Goal: Task Accomplishment & Management: Use online tool/utility

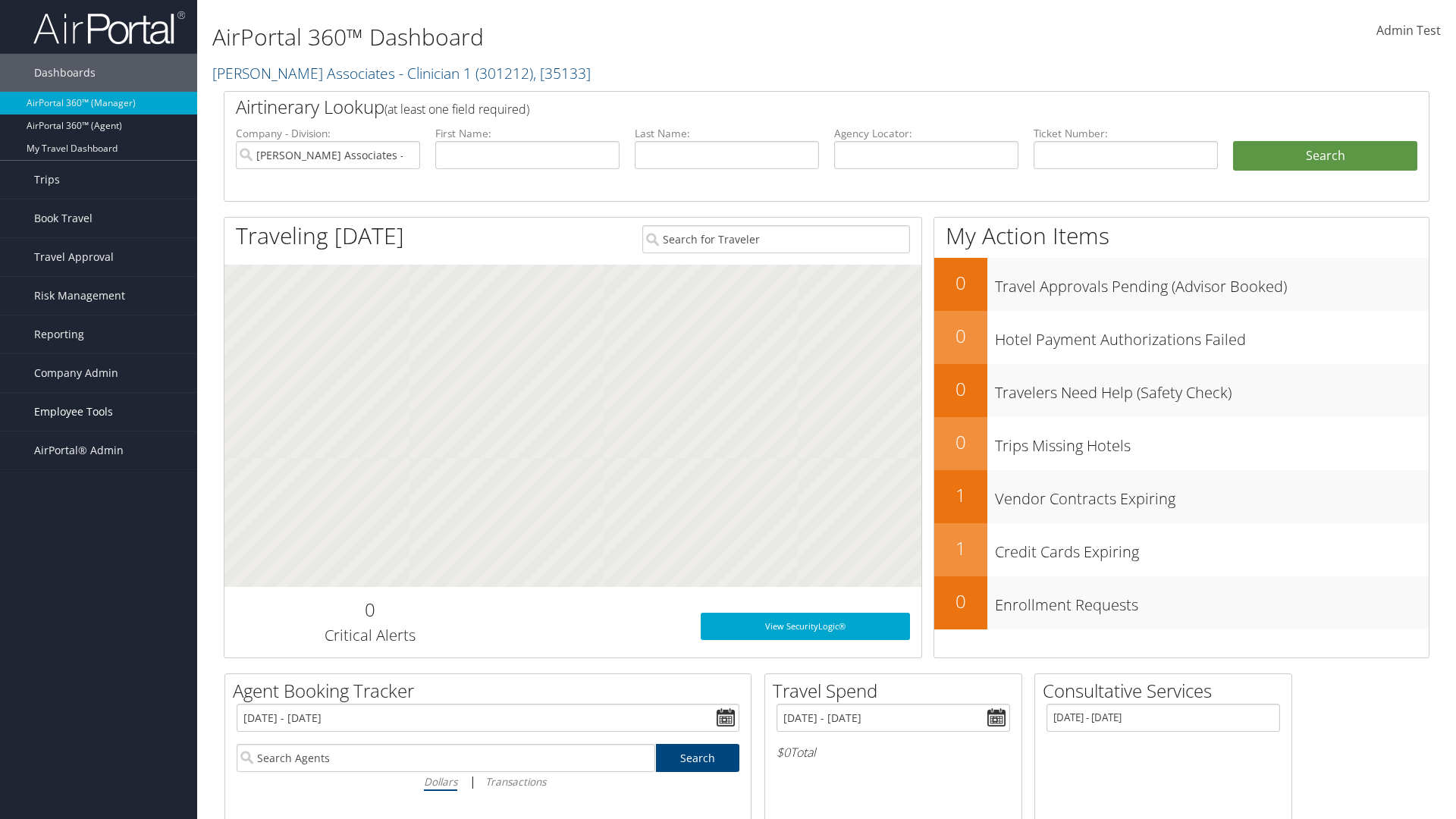
click at [99, 412] on span "Employee Tools" at bounding box center [73, 411] width 79 height 38
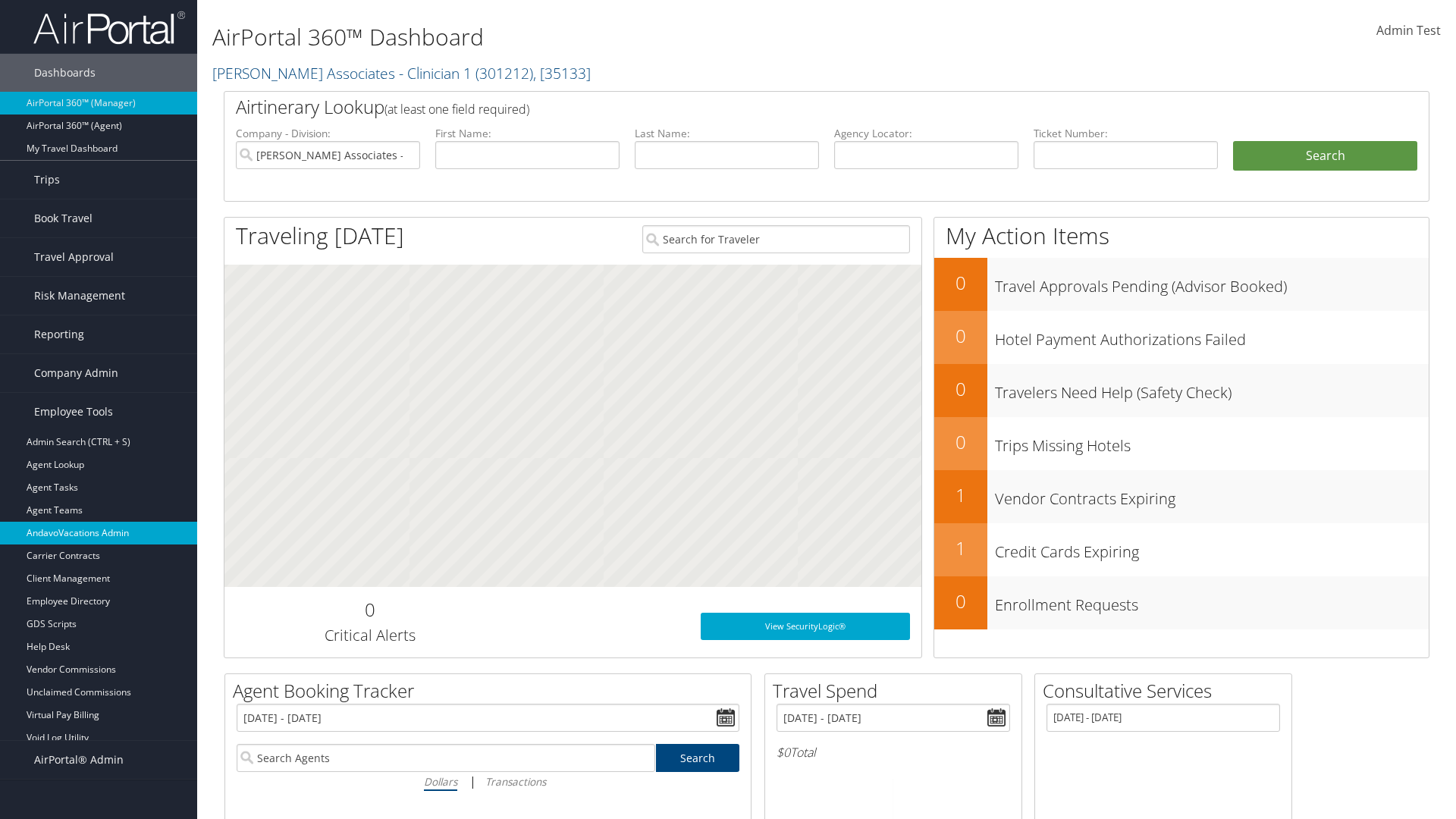
click at [99, 534] on link "AndavoVacations Admin" at bounding box center [99, 534] width 198 height 23
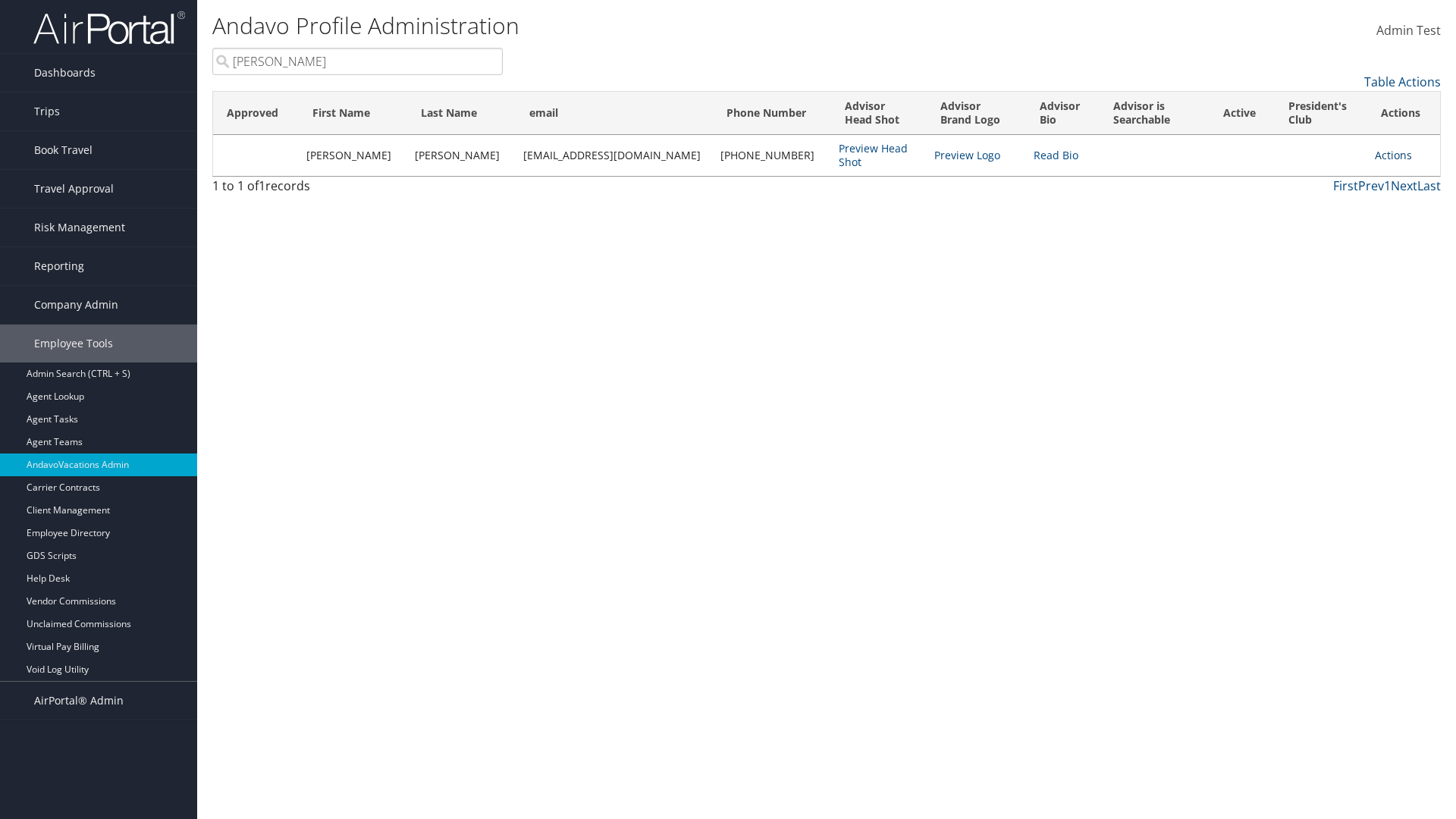
type input "[PERSON_NAME]"
click at [1385, 154] on link "Actions" at bounding box center [1393, 154] width 37 height 14
click at [1318, 281] on link "Add to President's Club" at bounding box center [1318, 281] width 166 height 25
